Goal: Information Seeking & Learning: Learn about a topic

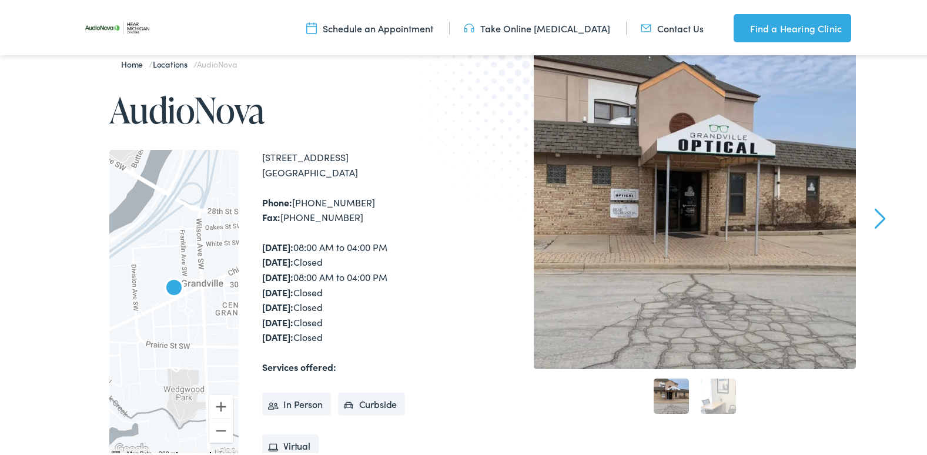
scroll to position [176, 0]
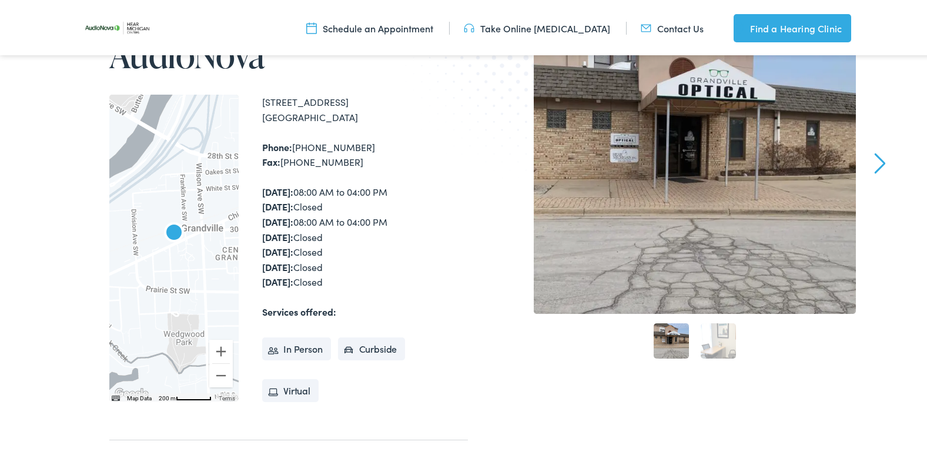
click at [175, 273] on div at bounding box center [173, 245] width 129 height 307
click at [183, 270] on div at bounding box center [173, 245] width 129 height 307
click at [183, 268] on div at bounding box center [173, 245] width 129 height 307
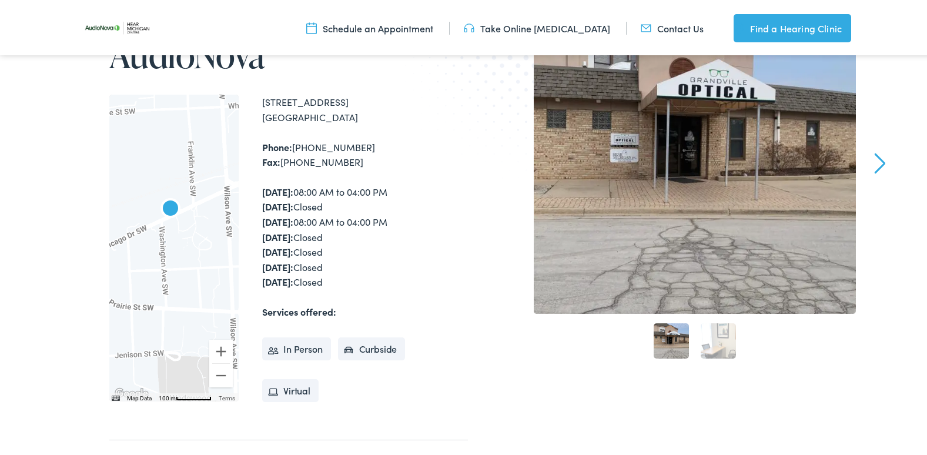
drag, startPoint x: 183, startPoint y: 277, endPoint x: 197, endPoint y: 275, distance: 14.3
click at [197, 275] on div at bounding box center [173, 245] width 129 height 307
click at [196, 271] on div at bounding box center [173, 245] width 129 height 307
drag, startPoint x: 186, startPoint y: 260, endPoint x: 185, endPoint y: 287, distance: 27.1
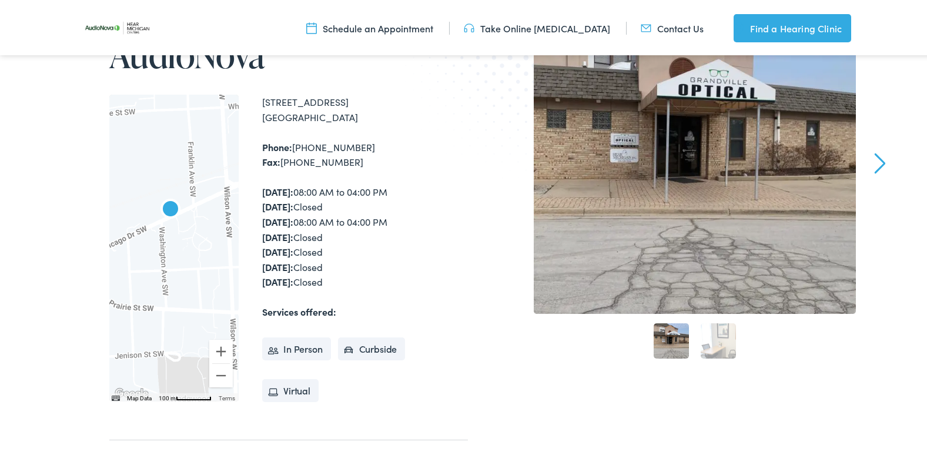
click at [185, 263] on div at bounding box center [173, 245] width 129 height 307
click at [218, 357] on button "Zoom in" at bounding box center [221, 349] width 24 height 24
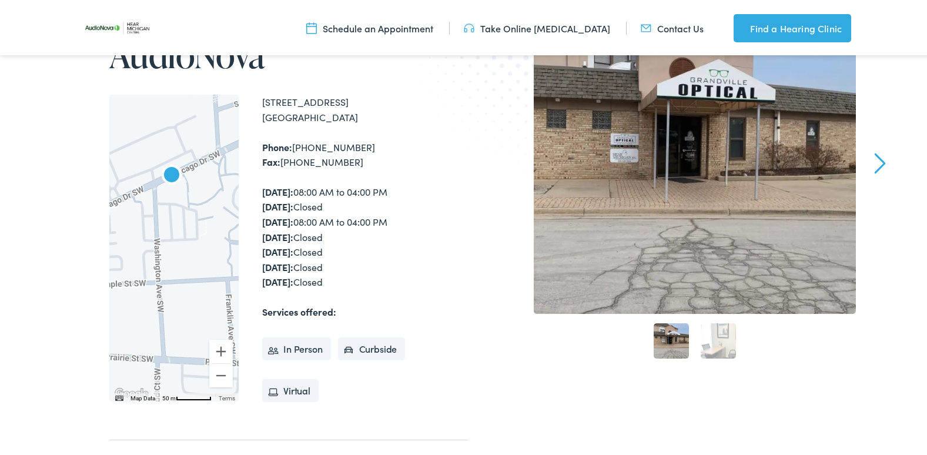
drag, startPoint x: 200, startPoint y: 292, endPoint x: 208, endPoint y: 279, distance: 15.5
click at [208, 279] on div at bounding box center [173, 245] width 129 height 307
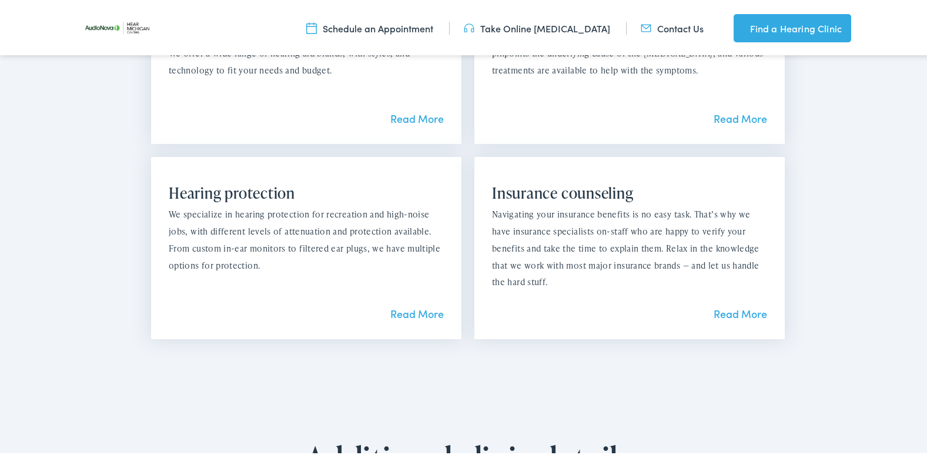
scroll to position [1293, 0]
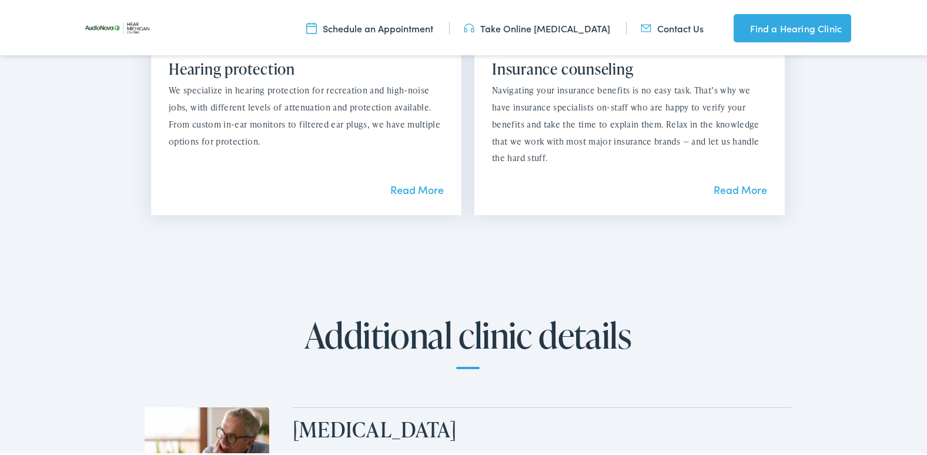
click at [717, 192] on link "Read More" at bounding box center [740, 187] width 53 height 15
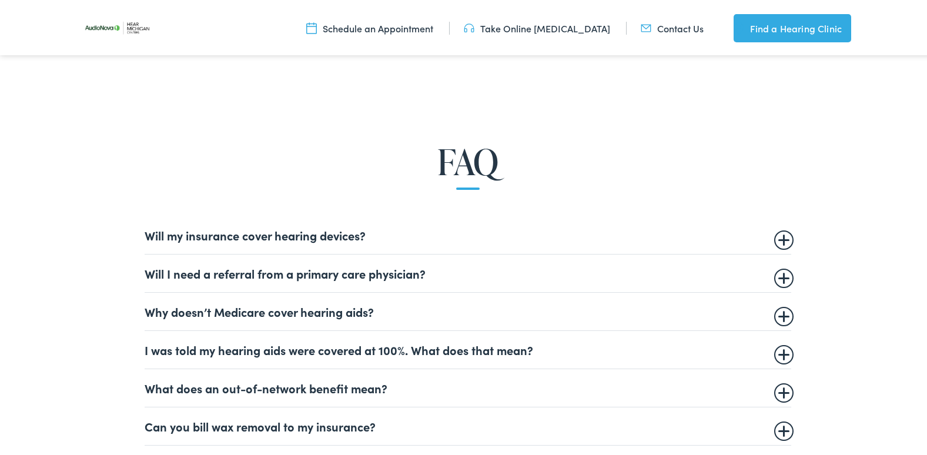
scroll to position [705, 0]
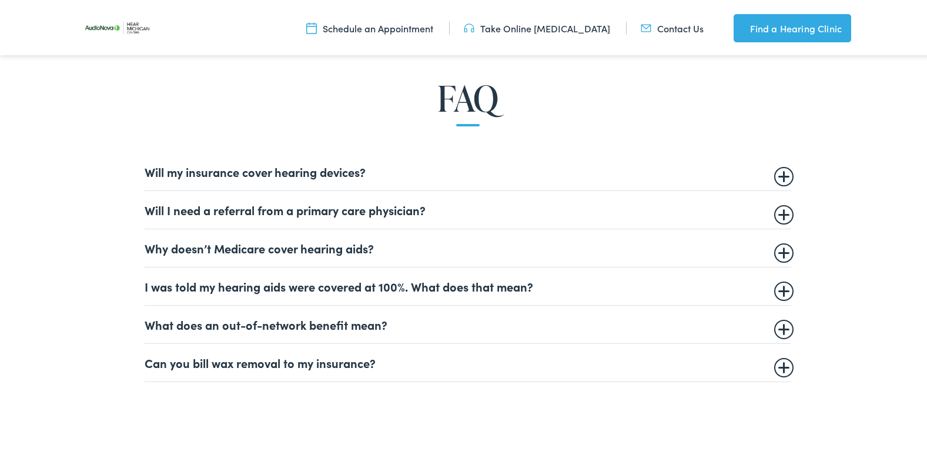
click at [777, 212] on summary "Will I need a referral from a primary care physician?" at bounding box center [468, 207] width 647 height 14
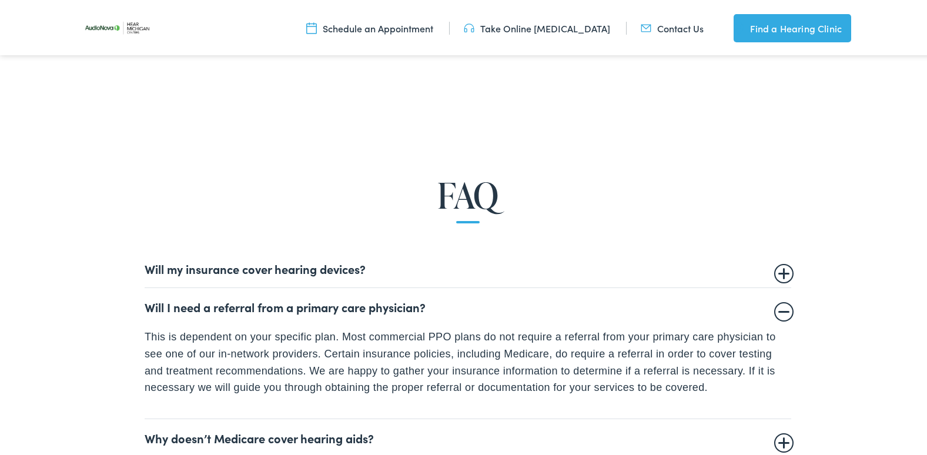
scroll to position [588, 0]
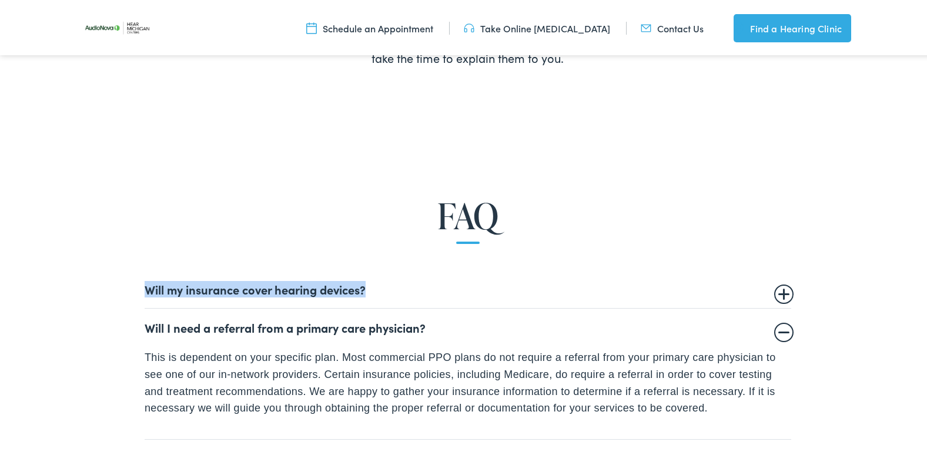
click at [778, 292] on summary "Will my insurance cover hearing devices?" at bounding box center [468, 287] width 647 height 14
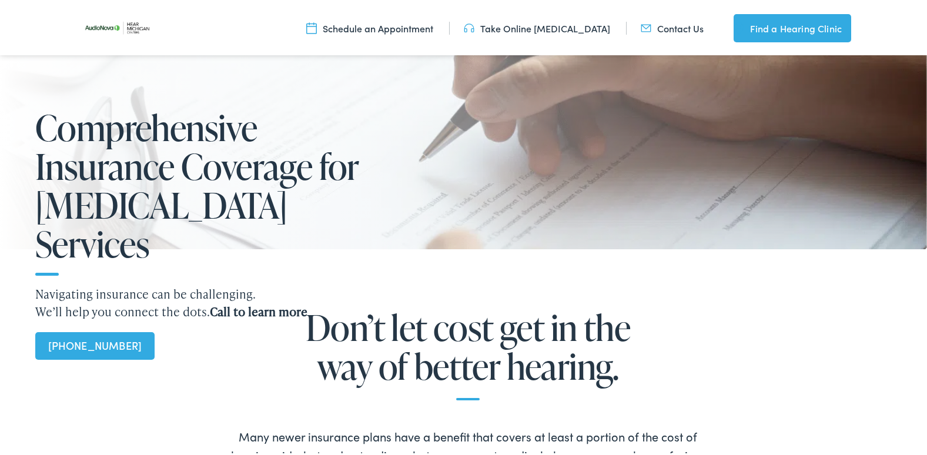
scroll to position [0, 0]
